Goal: Task Accomplishment & Management: Manage account settings

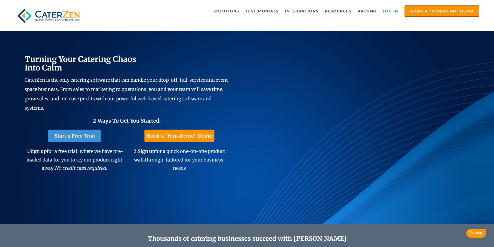
click at [383, 13] on link "Log in" at bounding box center [391, 11] width 21 height 10
click at [395, 5] on ul "Solutions Catering CRM Catering Sales Catering Management Catering Marketing Ca…" at bounding box center [286, 10] width 385 height 11
click at [394, 7] on link "Log in" at bounding box center [391, 11] width 21 height 10
click at [393, 9] on link "Log in" at bounding box center [391, 11] width 21 height 10
